Goal: Transaction & Acquisition: Purchase product/service

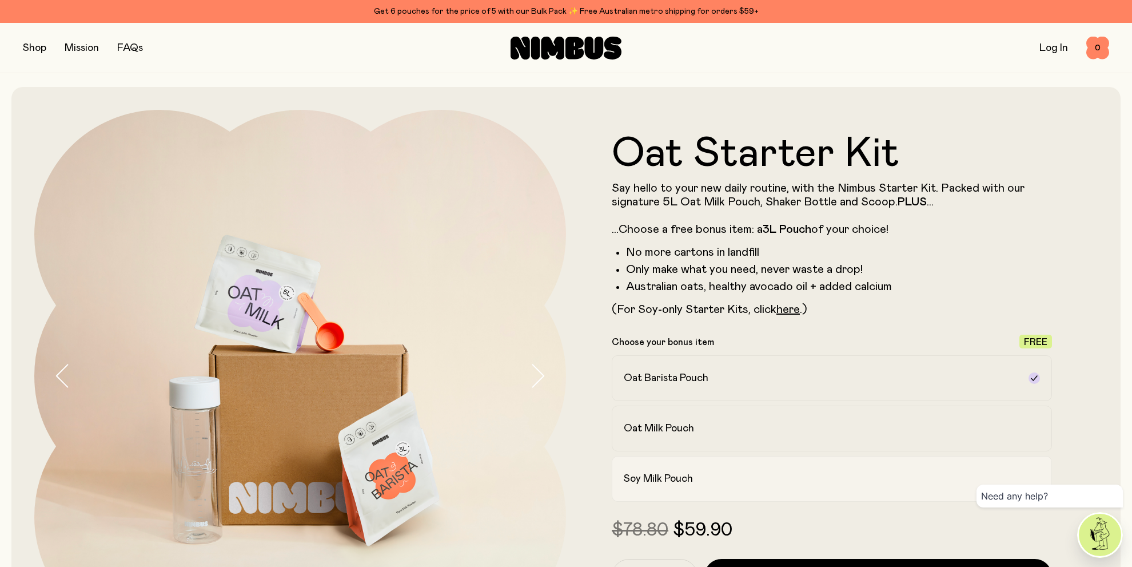
click at [852, 471] on label "Soy Milk Pouch" at bounding box center [832, 479] width 440 height 46
click at [37, 47] on button "button" at bounding box center [34, 48] width 23 height 16
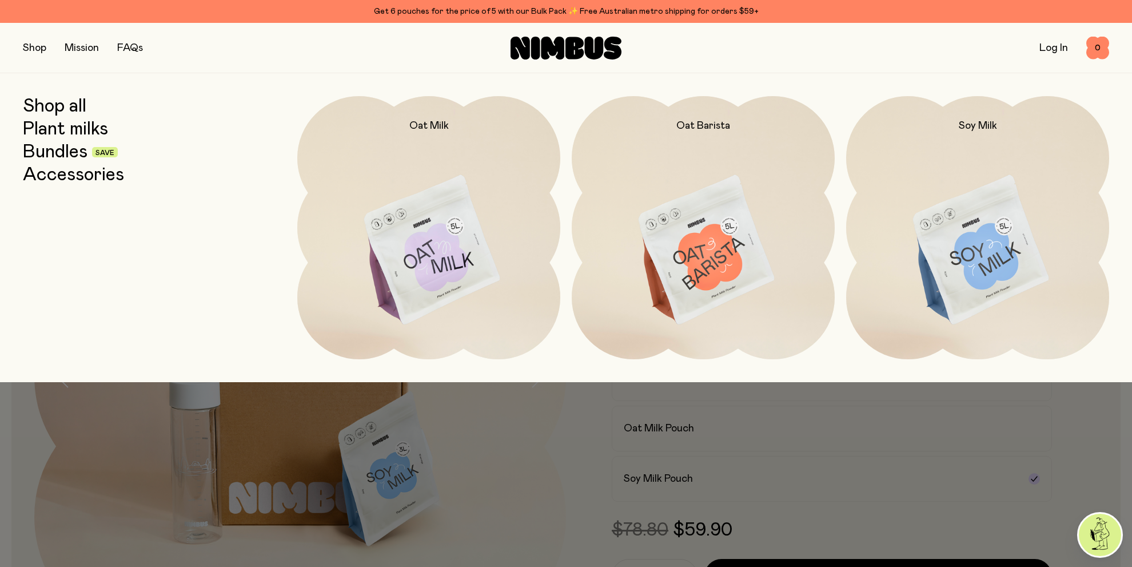
click at [992, 248] on img at bounding box center [977, 250] width 263 height 309
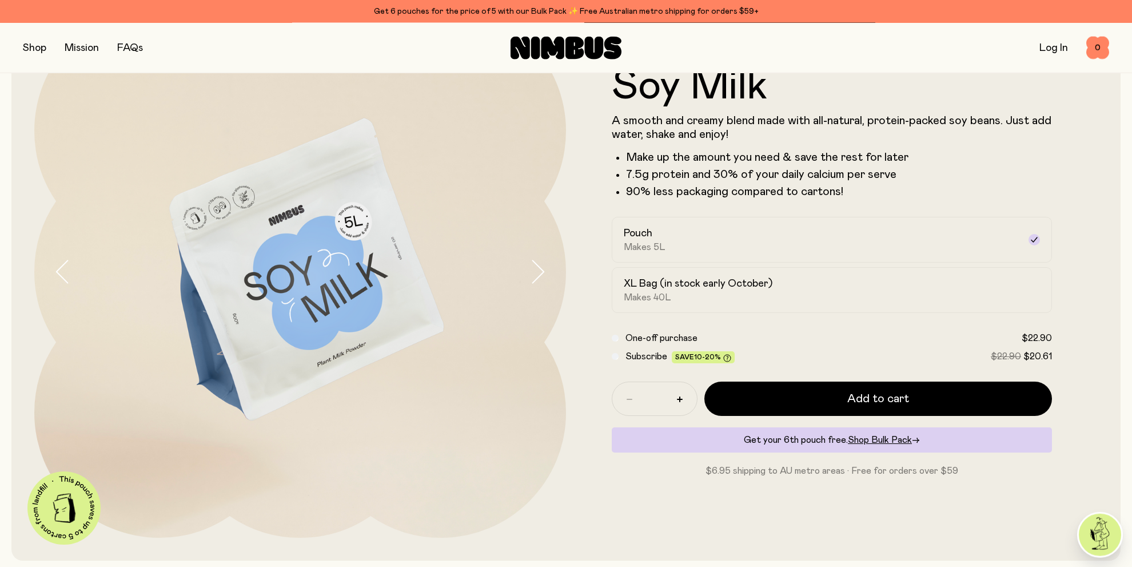
scroll to position [137, 0]
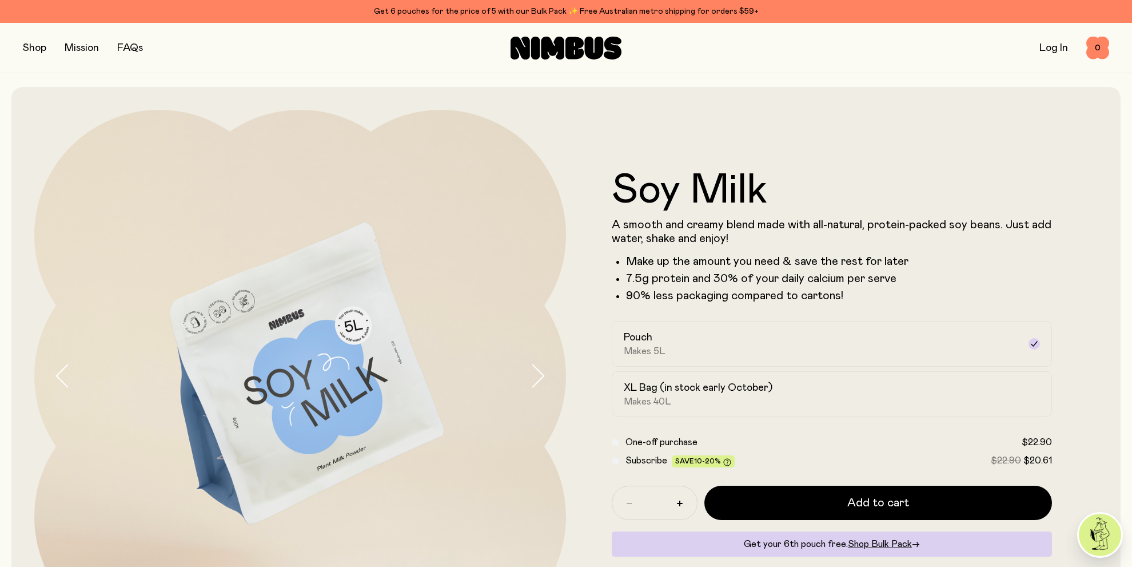
click at [38, 49] on button "button" at bounding box center [34, 48] width 23 height 16
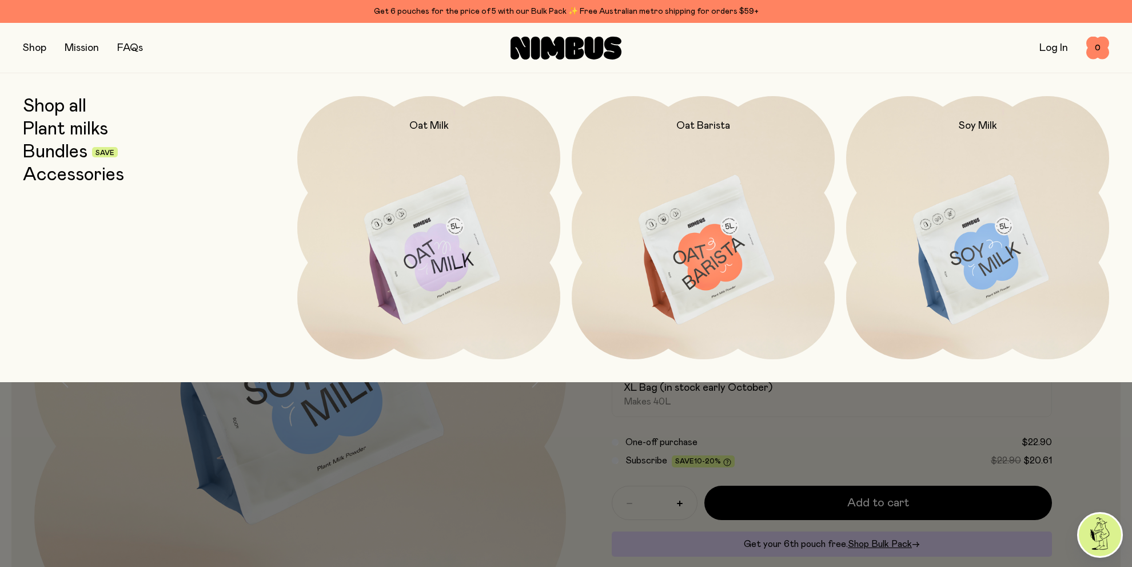
click at [74, 143] on link "Bundles" at bounding box center [55, 152] width 65 height 21
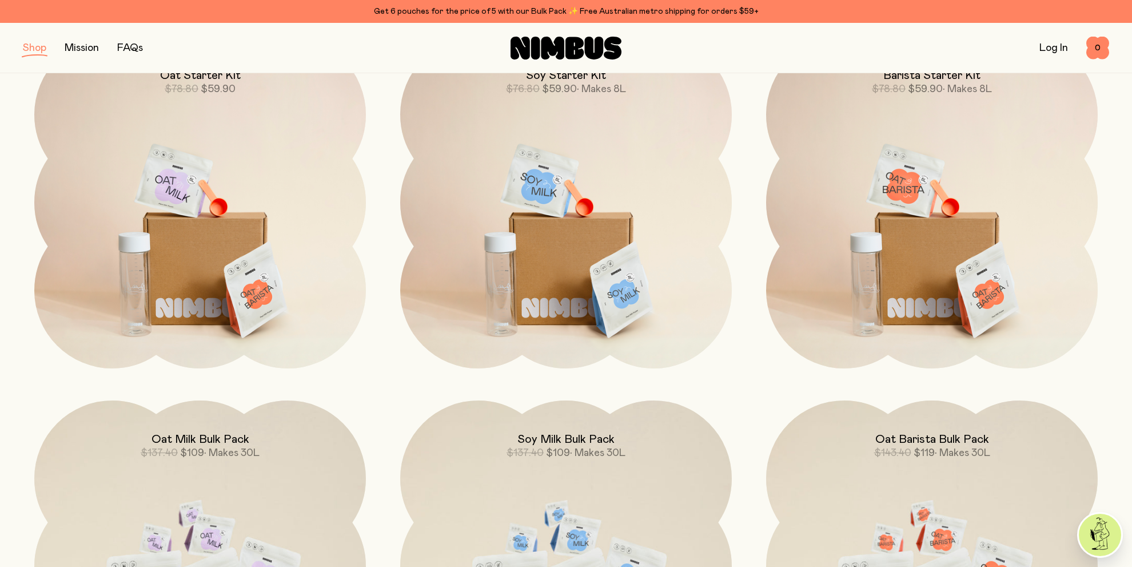
scroll to position [69, 0]
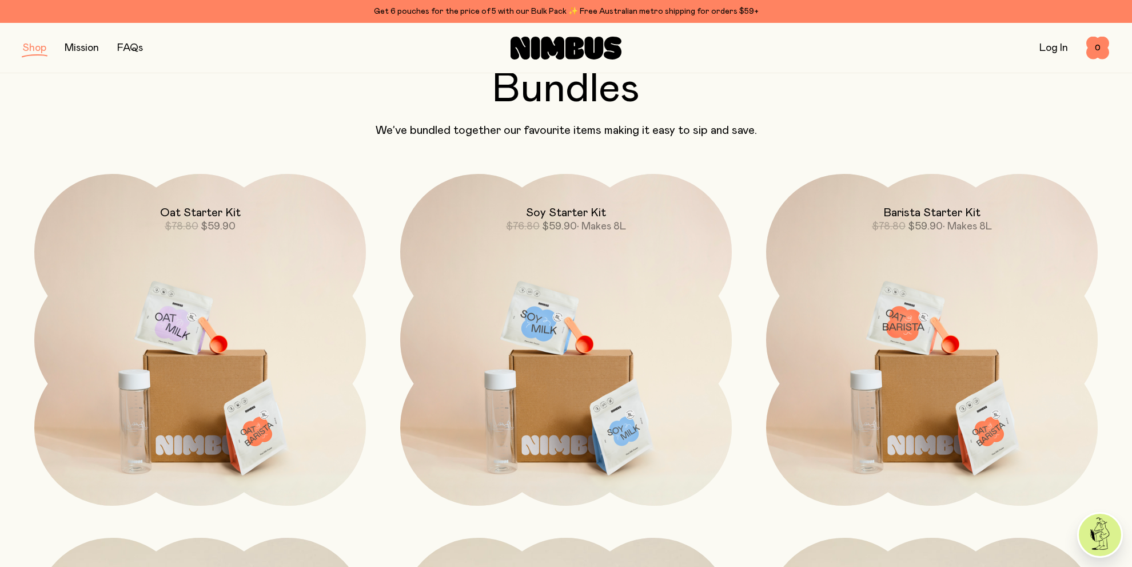
click at [576, 372] on img at bounding box center [566, 369] width 332 height 390
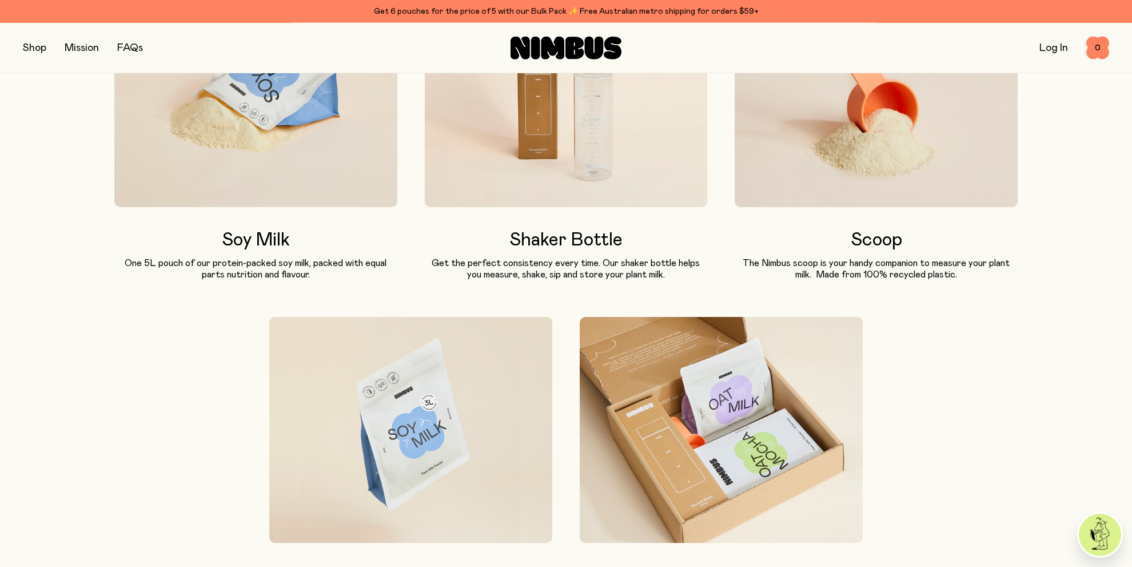
scroll to position [618, 0]
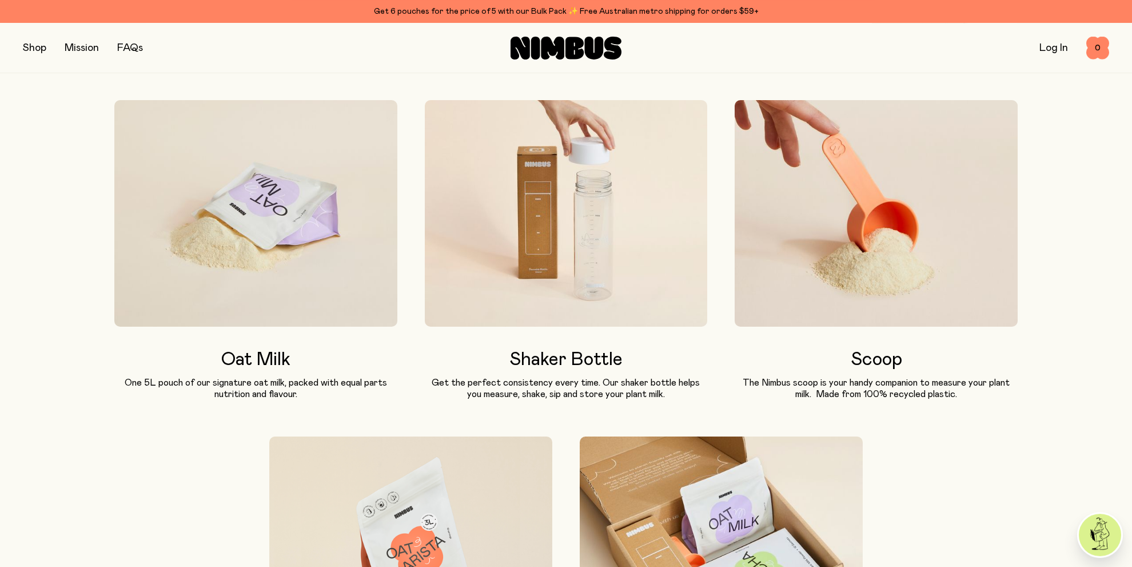
scroll to position [480, 0]
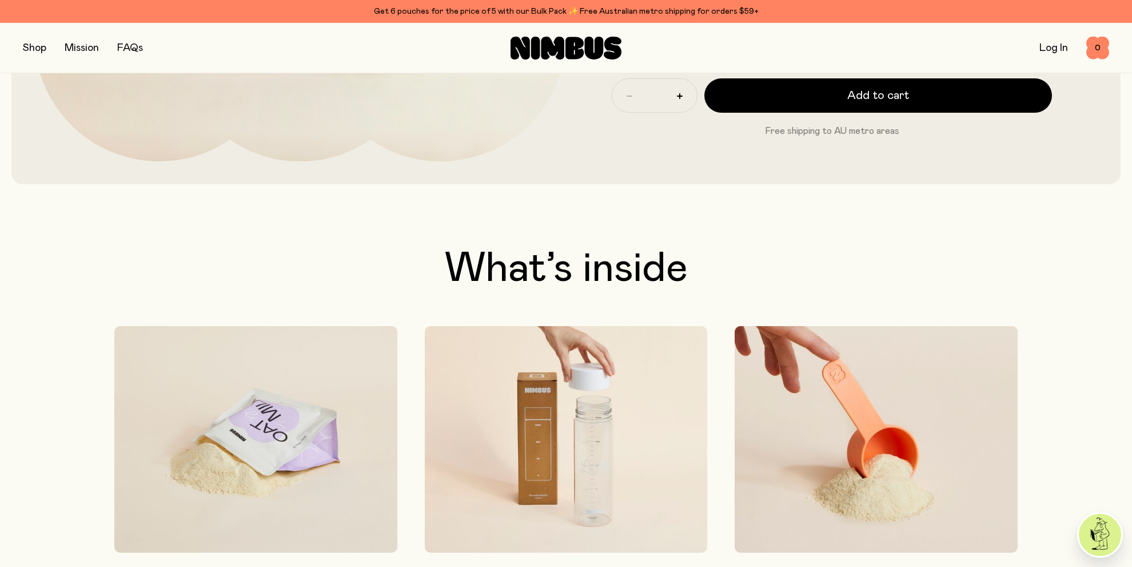
click at [584, 452] on img at bounding box center [566, 439] width 283 height 226
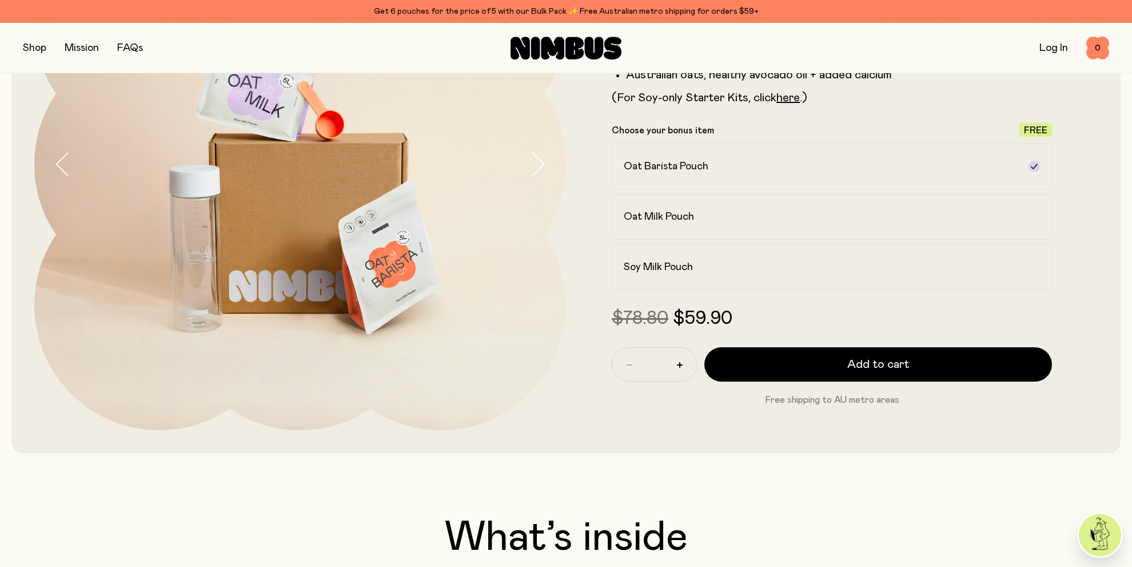
scroll to position [69, 0]
